Goal: Task Accomplishment & Management: Use online tool/utility

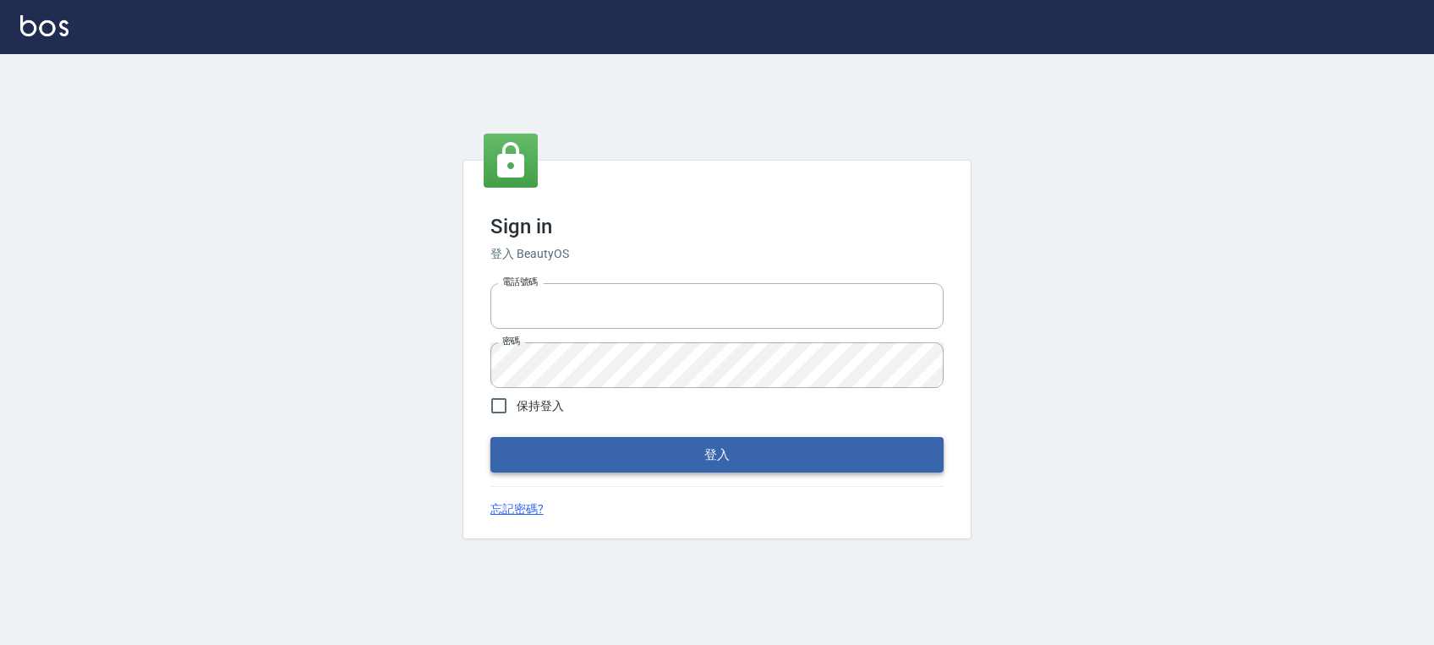
type input "0972392966"
click at [658, 451] on button "登入" at bounding box center [716, 455] width 453 height 36
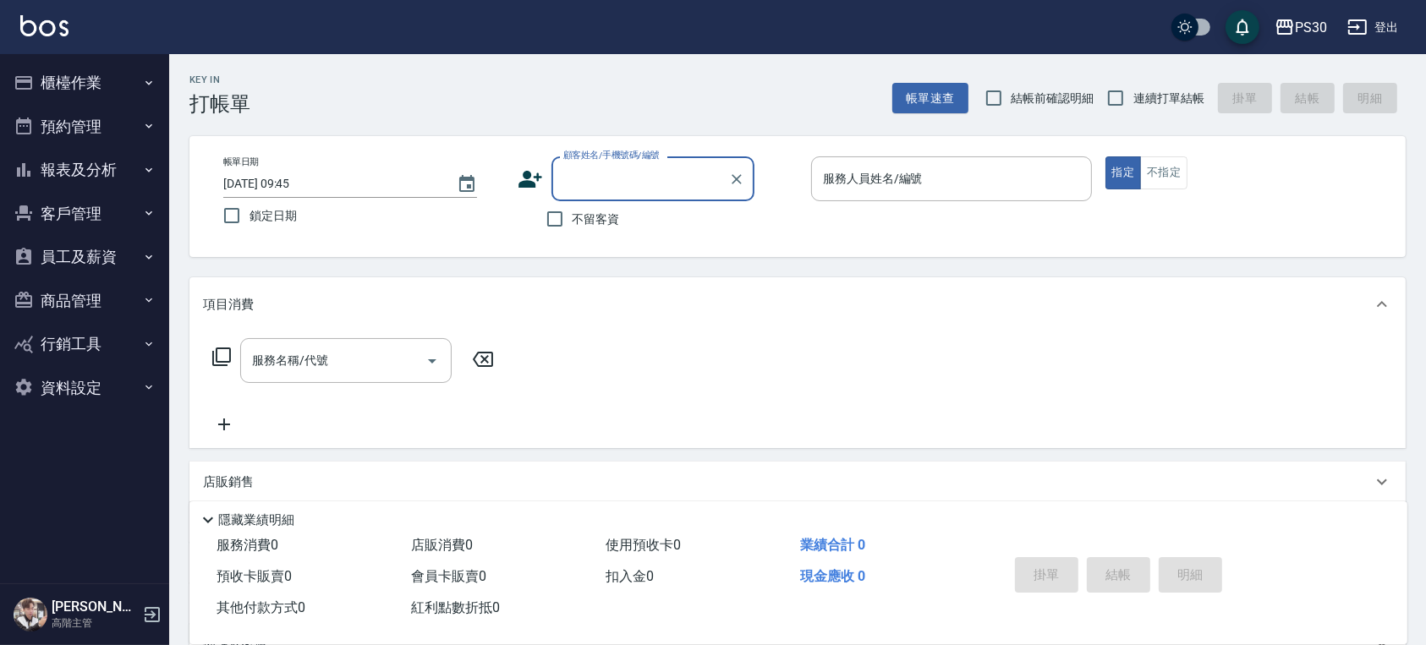
click at [35, 66] on button "櫃檯作業" at bounding box center [85, 83] width 156 height 44
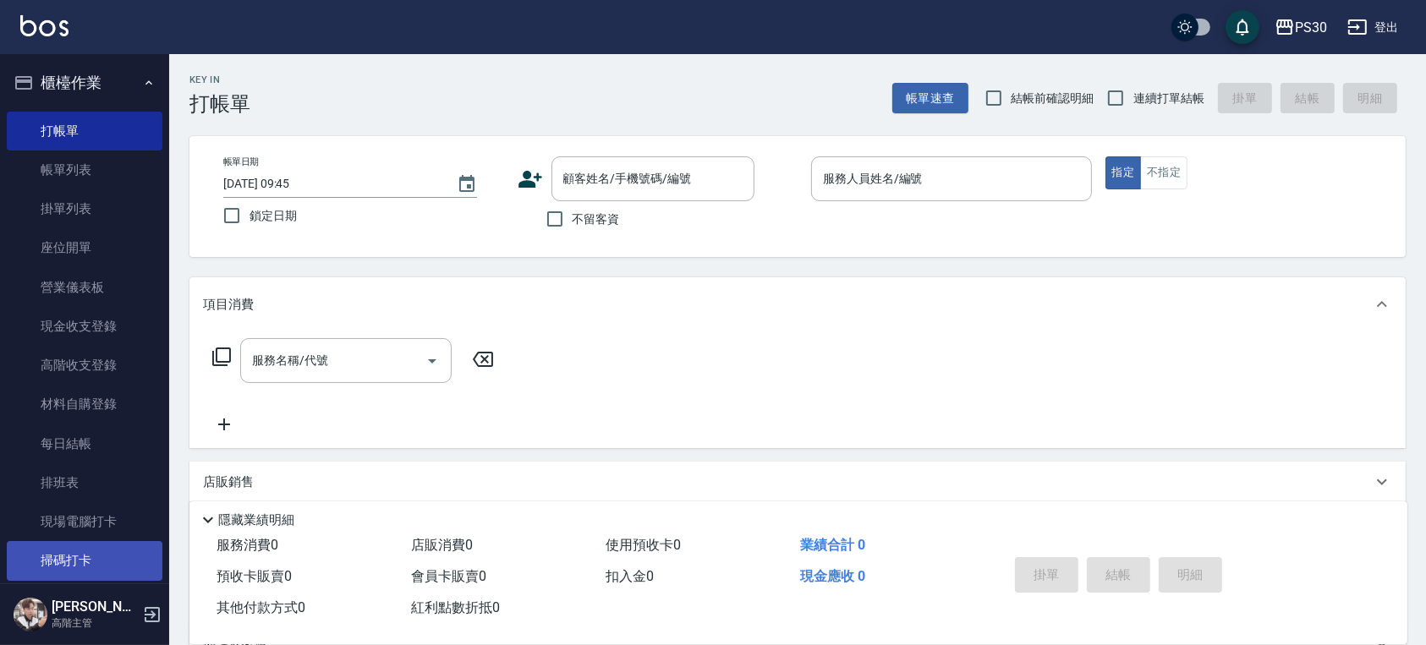
click at [95, 547] on link "掃碼打卡" at bounding box center [85, 560] width 156 height 39
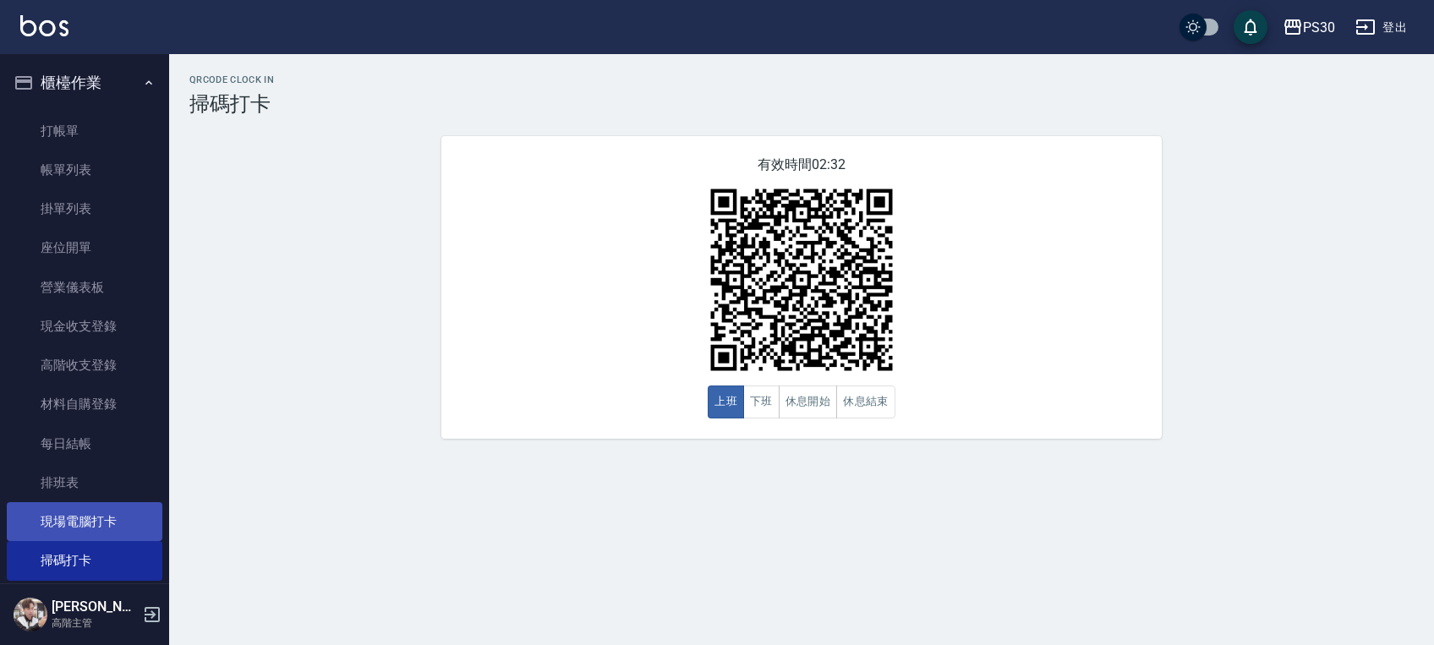
click at [143, 529] on link "現場電腦打卡" at bounding box center [85, 521] width 156 height 39
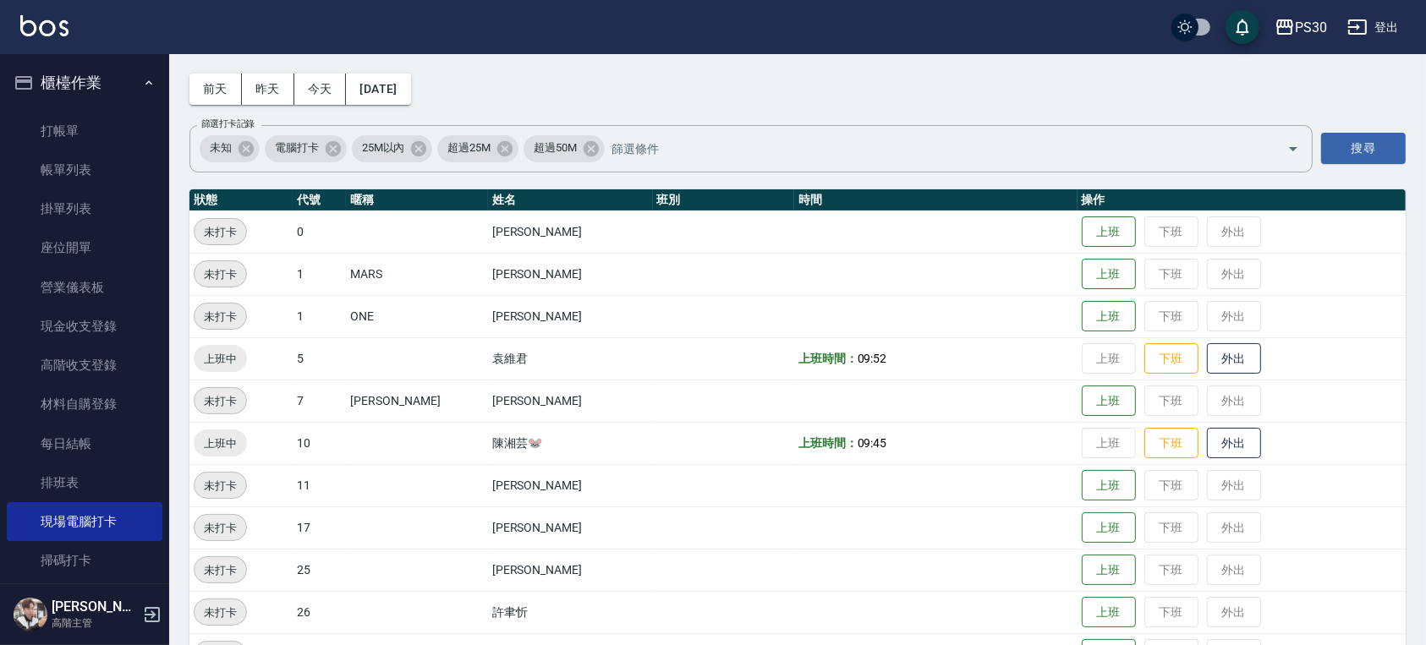
scroll to position [112, 0]
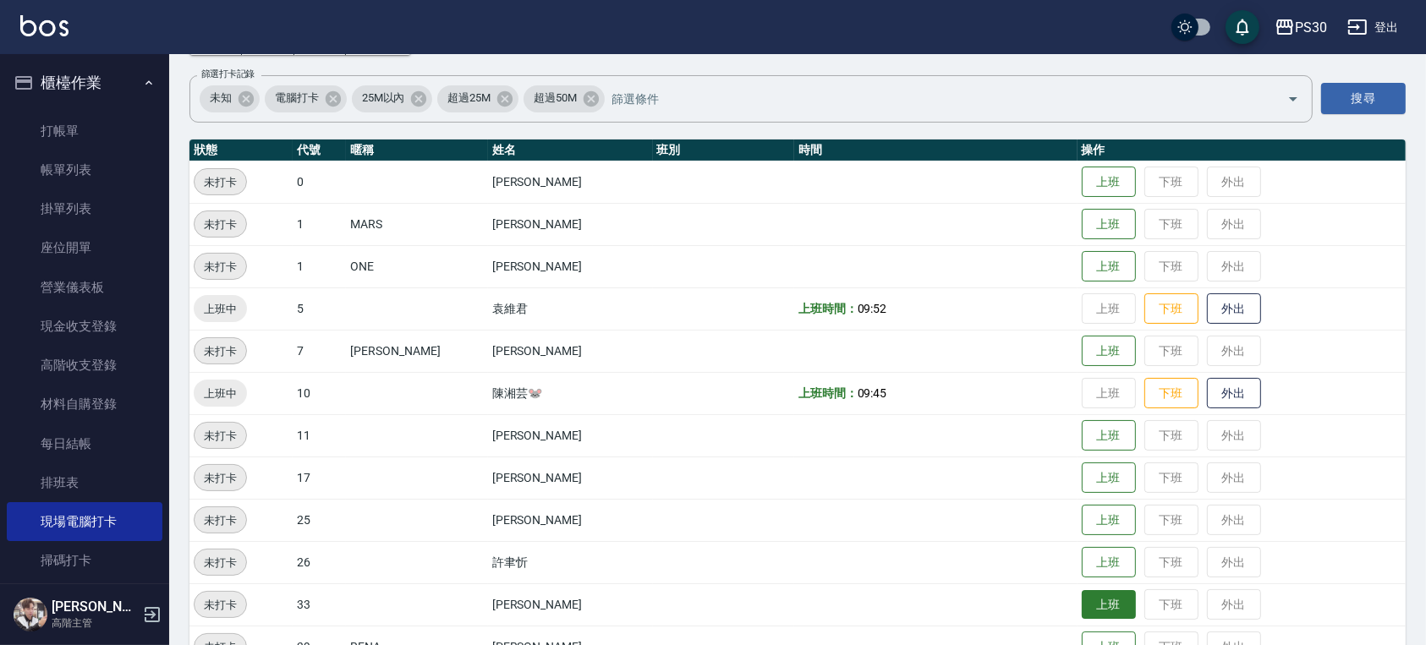
click at [1083, 606] on button "上班" at bounding box center [1109, 605] width 54 height 30
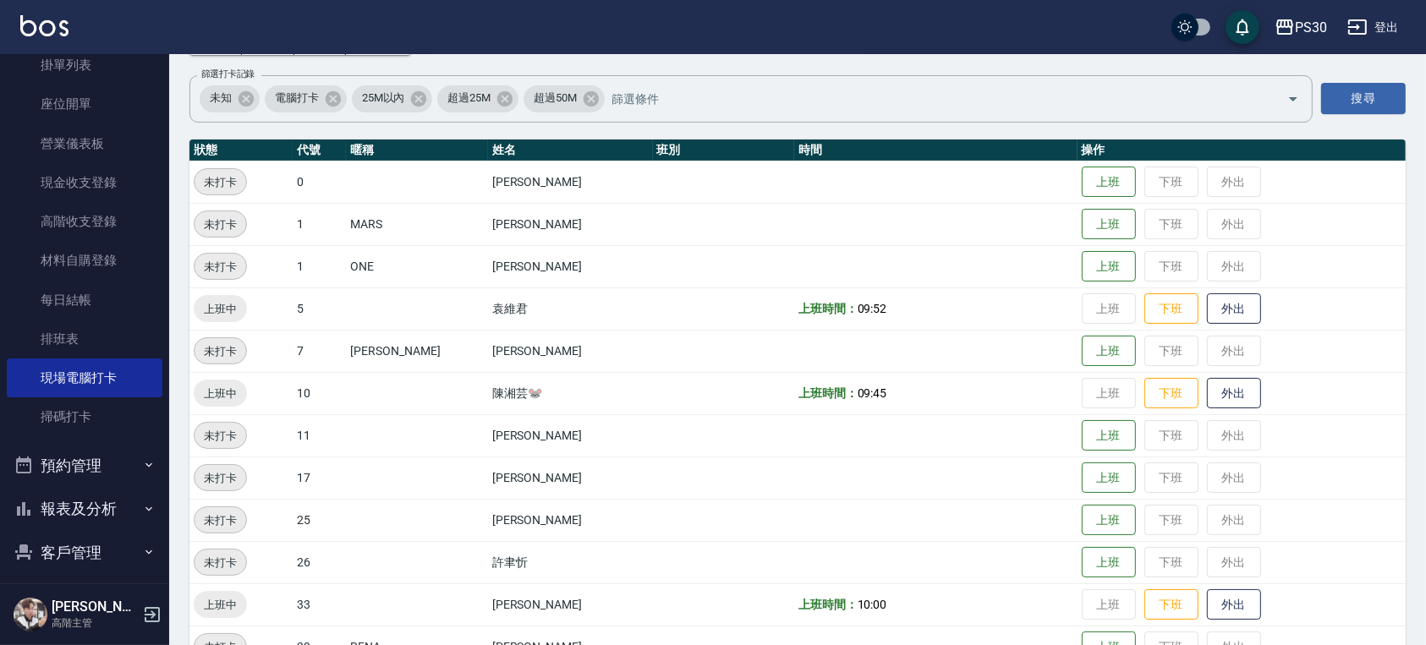
scroll to position [225, 0]
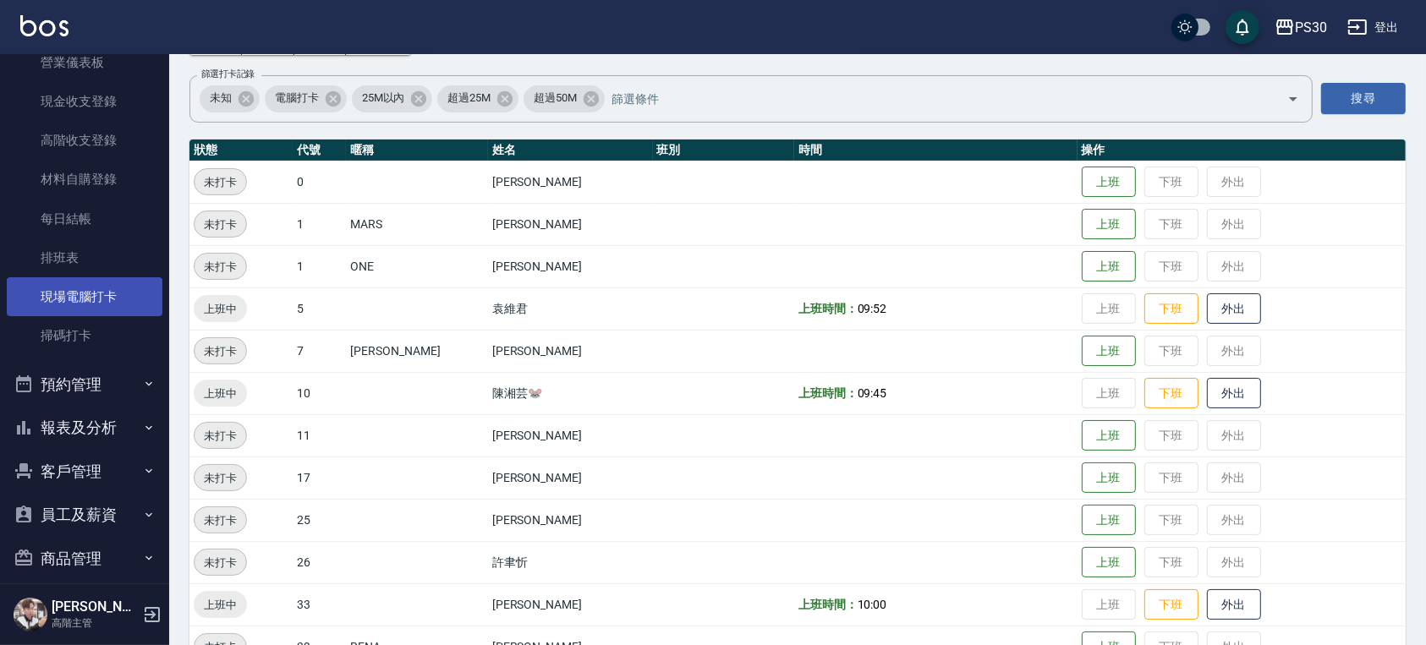
drag, startPoint x: 67, startPoint y: 316, endPoint x: 67, endPoint y: 305, distance: 11.0
click at [67, 316] on link "掃碼打卡" at bounding box center [85, 335] width 156 height 39
